Goal: Use online tool/utility: Utilize a website feature to perform a specific function

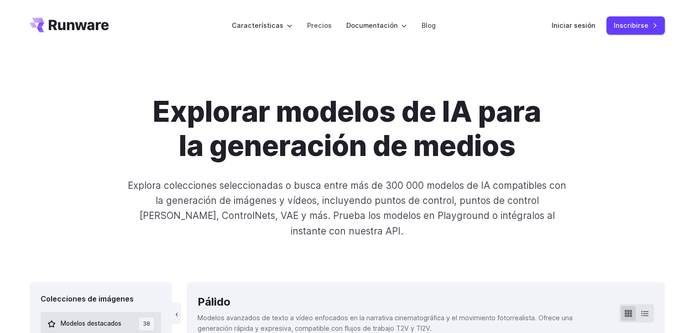
click at [562, 180] on font "Explora colecciones seleccionadas o busca entre más de 300 000 modelos de IA co…" at bounding box center [347, 208] width 438 height 57
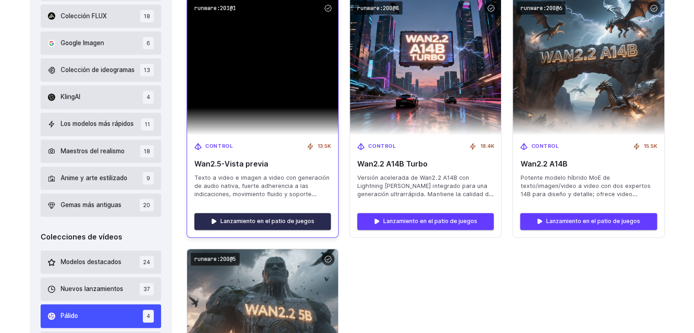
scroll to position [365, 0]
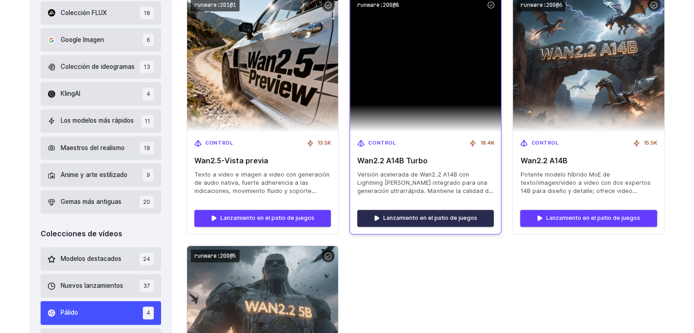
click at [440, 221] on font "Lanzamiento en el patio de juegos" at bounding box center [430, 217] width 94 height 7
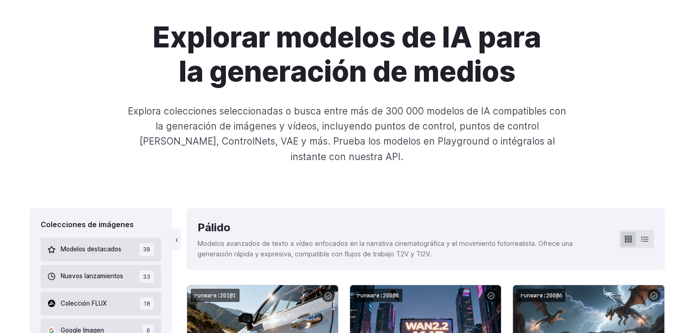
scroll to position [61, 0]
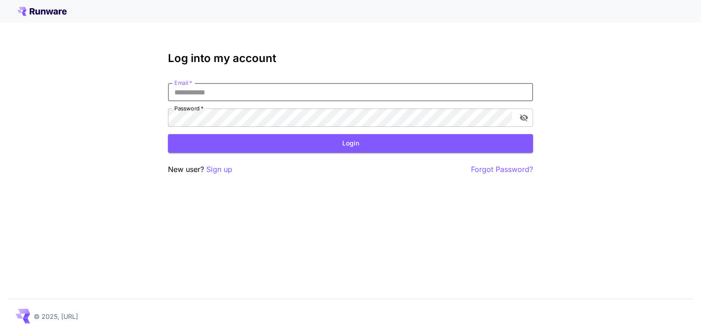
click at [265, 88] on input "Email   *" at bounding box center [350, 92] width 365 height 18
click at [265, 90] on input "Email   *" at bounding box center [350, 92] width 365 height 18
click at [221, 169] on p "Sign up" at bounding box center [219, 169] width 26 height 11
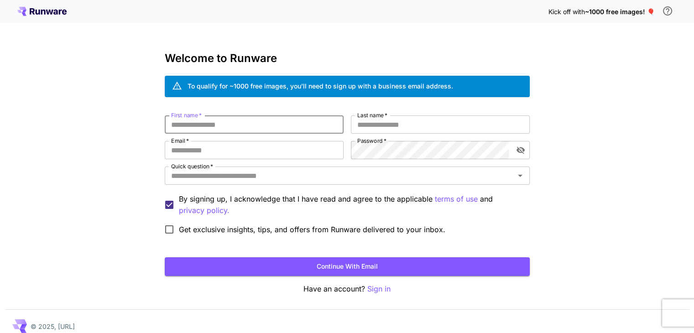
click at [246, 128] on input "First name   *" at bounding box center [254, 124] width 179 height 18
type input "*******"
click at [385, 122] on input "Last name   *" at bounding box center [440, 124] width 179 height 18
type input "*********"
click at [270, 146] on input "Email   *" at bounding box center [254, 150] width 179 height 18
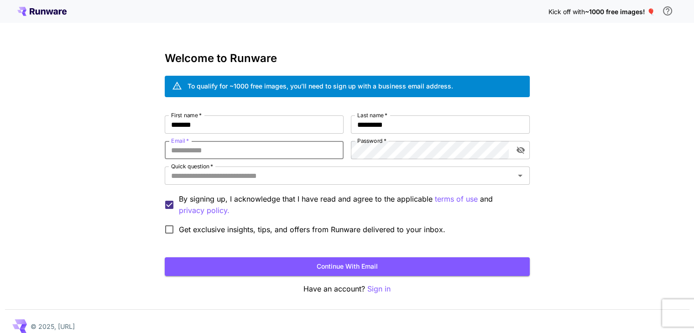
type input "**********"
click at [304, 154] on div "**********" at bounding box center [347, 177] width 365 height 124
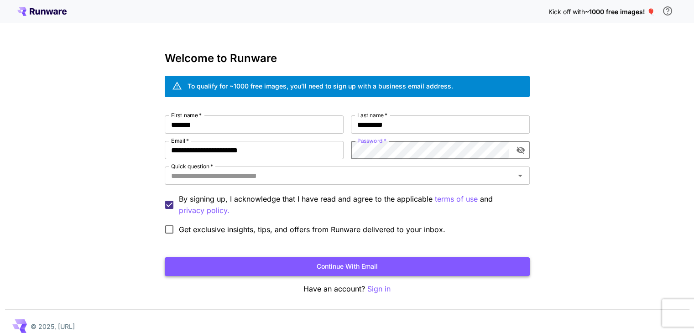
click at [269, 257] on button "Continue with email" at bounding box center [347, 266] width 365 height 19
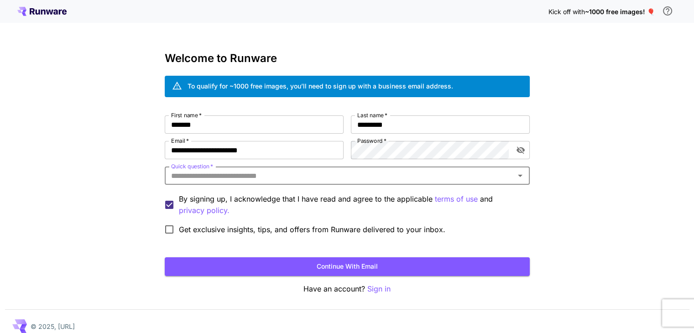
click at [277, 169] on input "Quick question   *" at bounding box center [339, 175] width 344 height 13
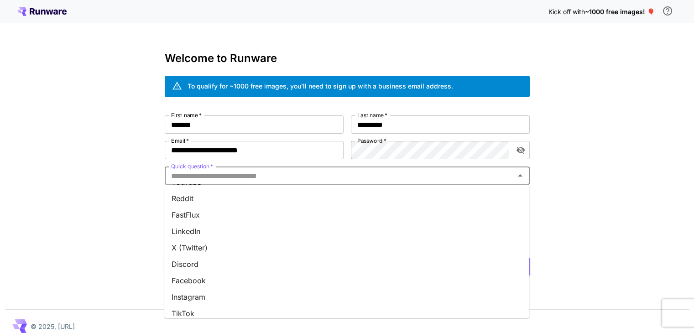
scroll to position [120, 0]
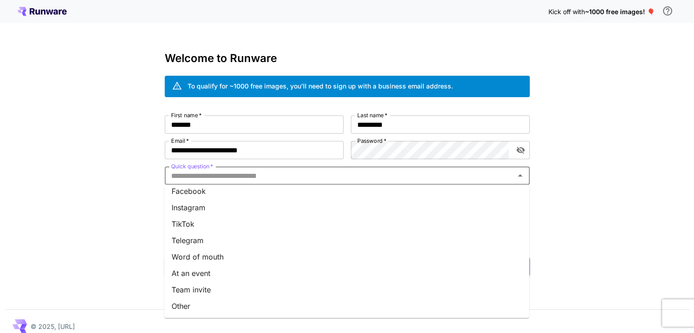
click at [221, 213] on li "Instagram" at bounding box center [346, 207] width 365 height 16
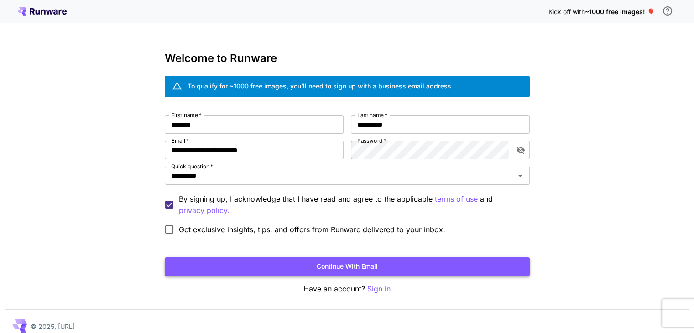
click at [305, 264] on button "Continue with email" at bounding box center [347, 266] width 365 height 19
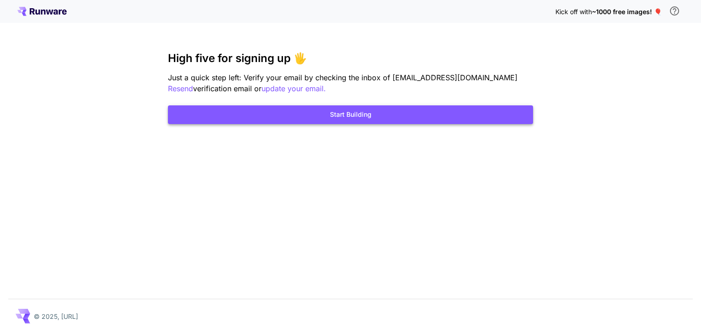
click at [380, 114] on button "Start Building" at bounding box center [350, 114] width 365 height 19
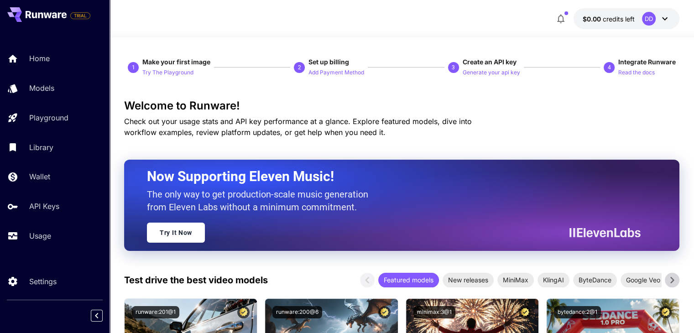
scroll to position [61, 0]
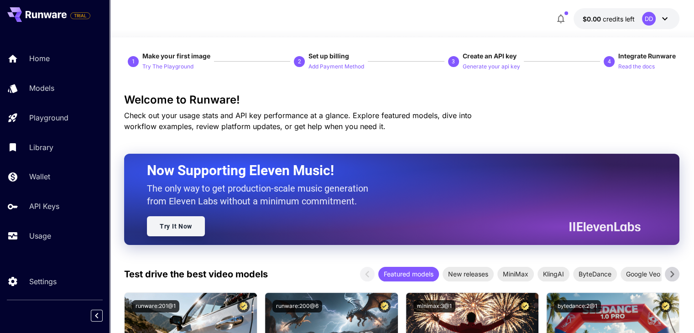
click at [175, 230] on link "Try It Now" at bounding box center [176, 226] width 58 height 20
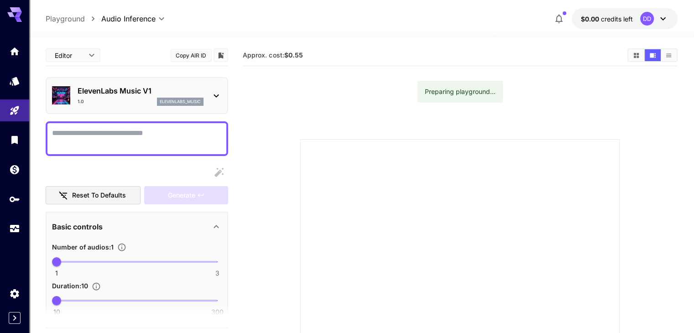
click at [149, 137] on textarea "Display cost in response" at bounding box center [137, 139] width 170 height 22
paste textarea "**********"
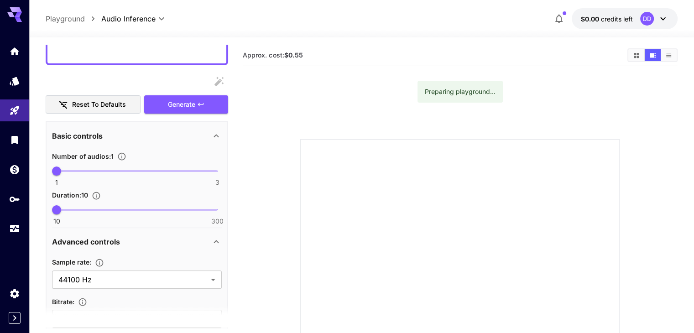
scroll to position [182, 0]
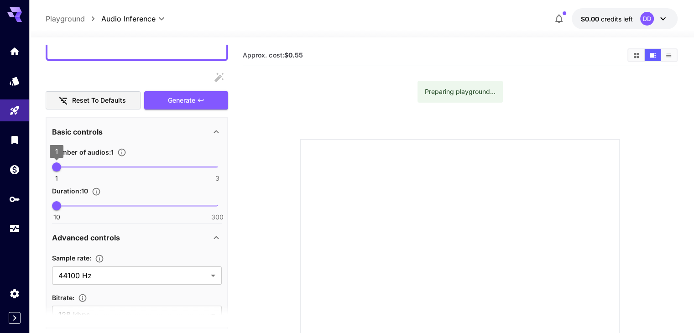
type textarea "**********"
drag, startPoint x: 60, startPoint y: 165, endPoint x: 0, endPoint y: 165, distance: 59.8
click at [0, 165] on div "**********" at bounding box center [347, 243] width 694 height 486
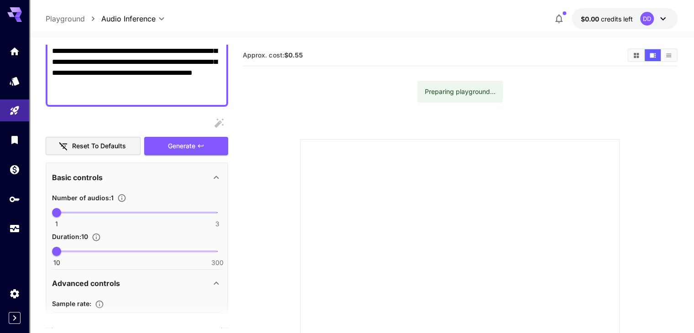
scroll to position [0, 0]
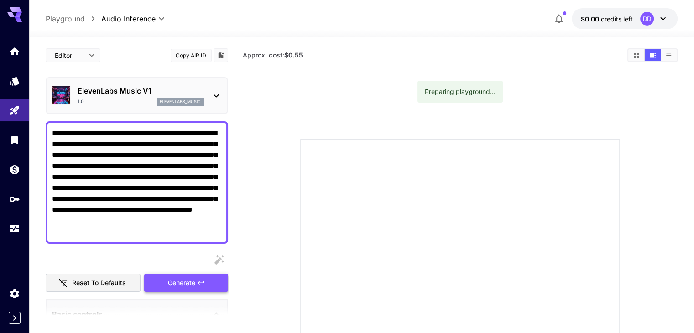
click at [191, 278] on span "Generate" at bounding box center [181, 282] width 27 height 11
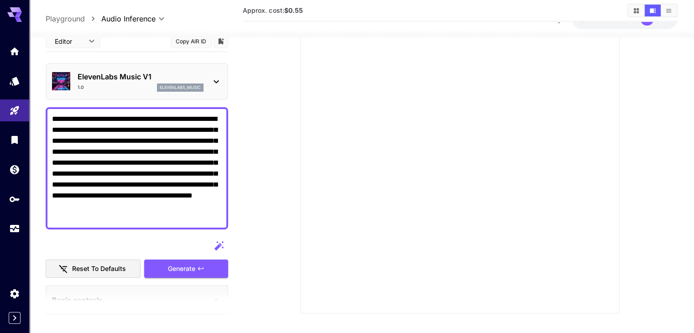
scroll to position [109, 0]
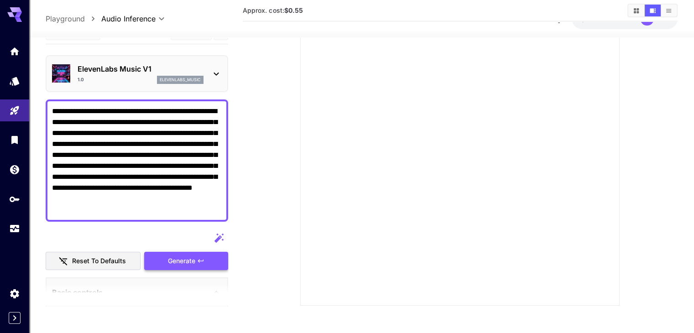
click at [209, 260] on div "Reset to defaults Generate" at bounding box center [137, 250] width 182 height 42
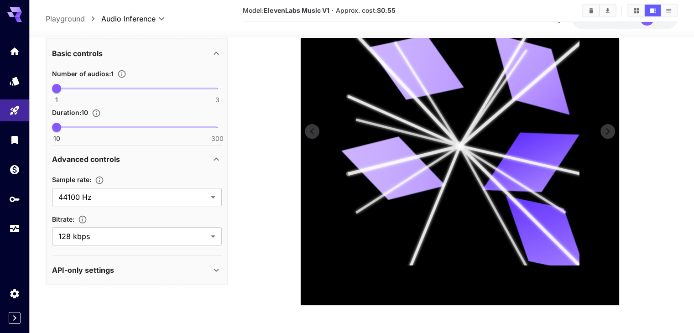
scroll to position [0, 0]
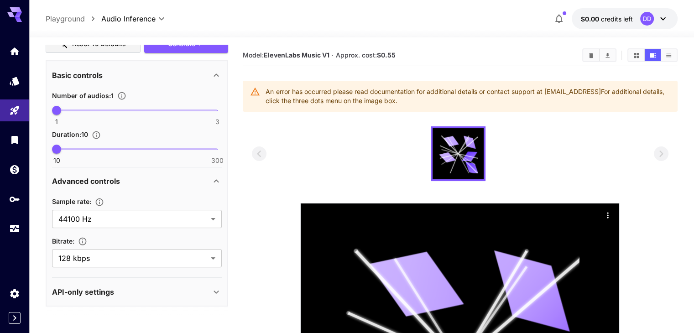
drag, startPoint x: 448, startPoint y: 148, endPoint x: 370, endPoint y: 156, distance: 77.4
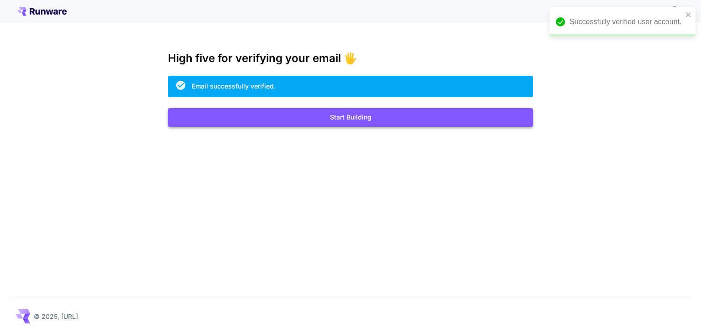
click at [380, 123] on button "Start Building" at bounding box center [350, 117] width 365 height 19
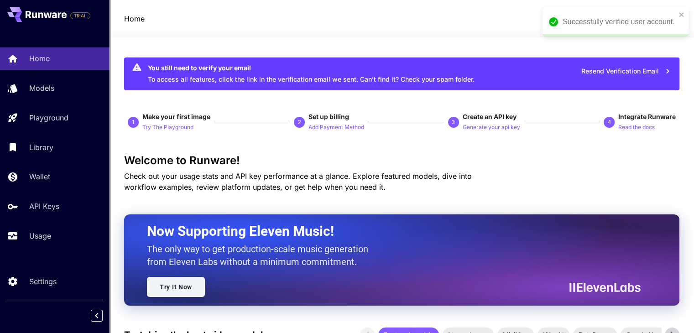
click at [188, 287] on link "Try It Now" at bounding box center [176, 287] width 58 height 20
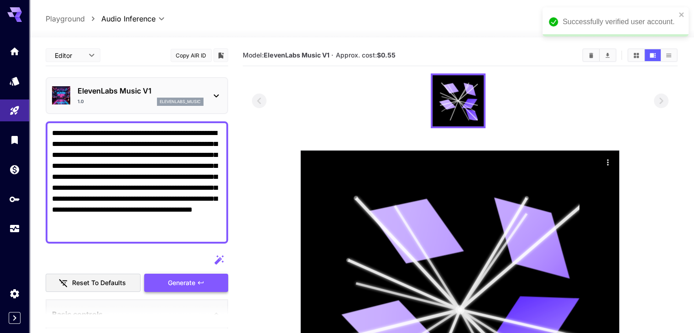
type textarea "**********"
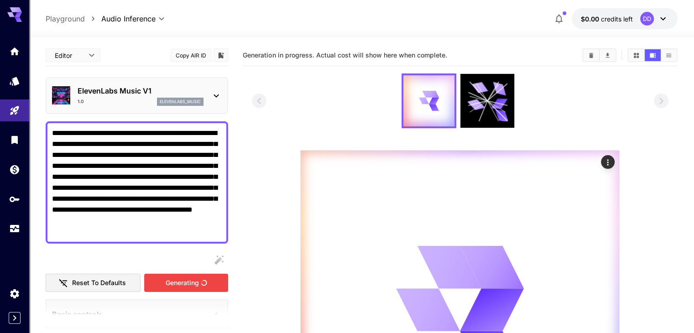
click at [184, 284] on div "Generating" at bounding box center [186, 283] width 84 height 19
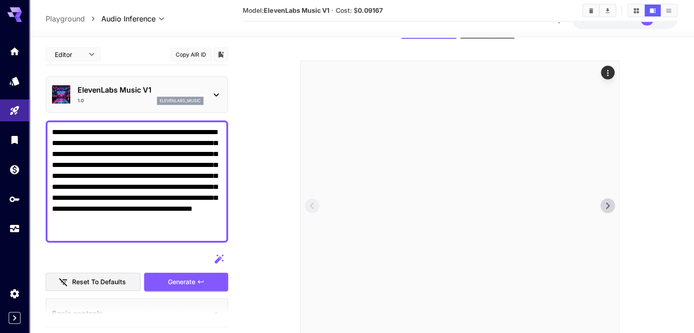
scroll to position [164, 0]
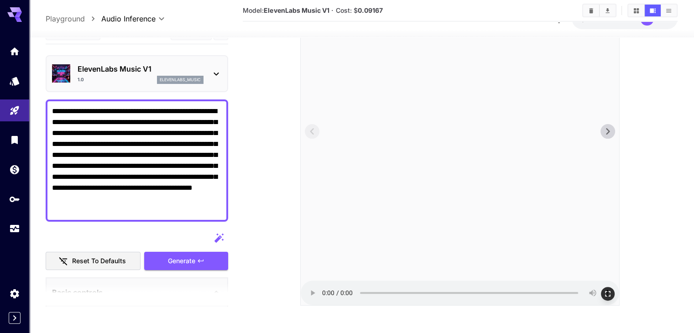
click at [605, 139] on audio at bounding box center [460, 146] width 318 height 318
click at [609, 134] on icon at bounding box center [608, 132] width 14 height 14
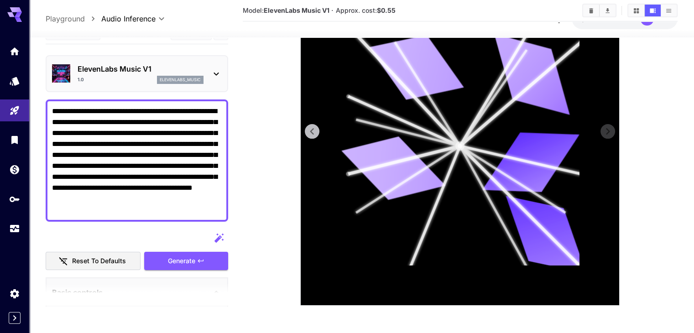
click at [316, 135] on icon at bounding box center [312, 132] width 14 height 14
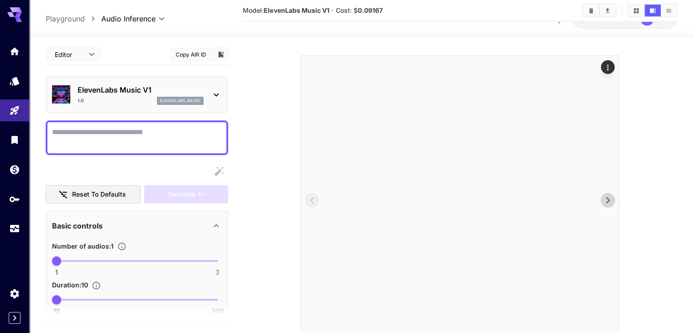
scroll to position [164, 0]
